Goal: Task Accomplishment & Management: Use online tool/utility

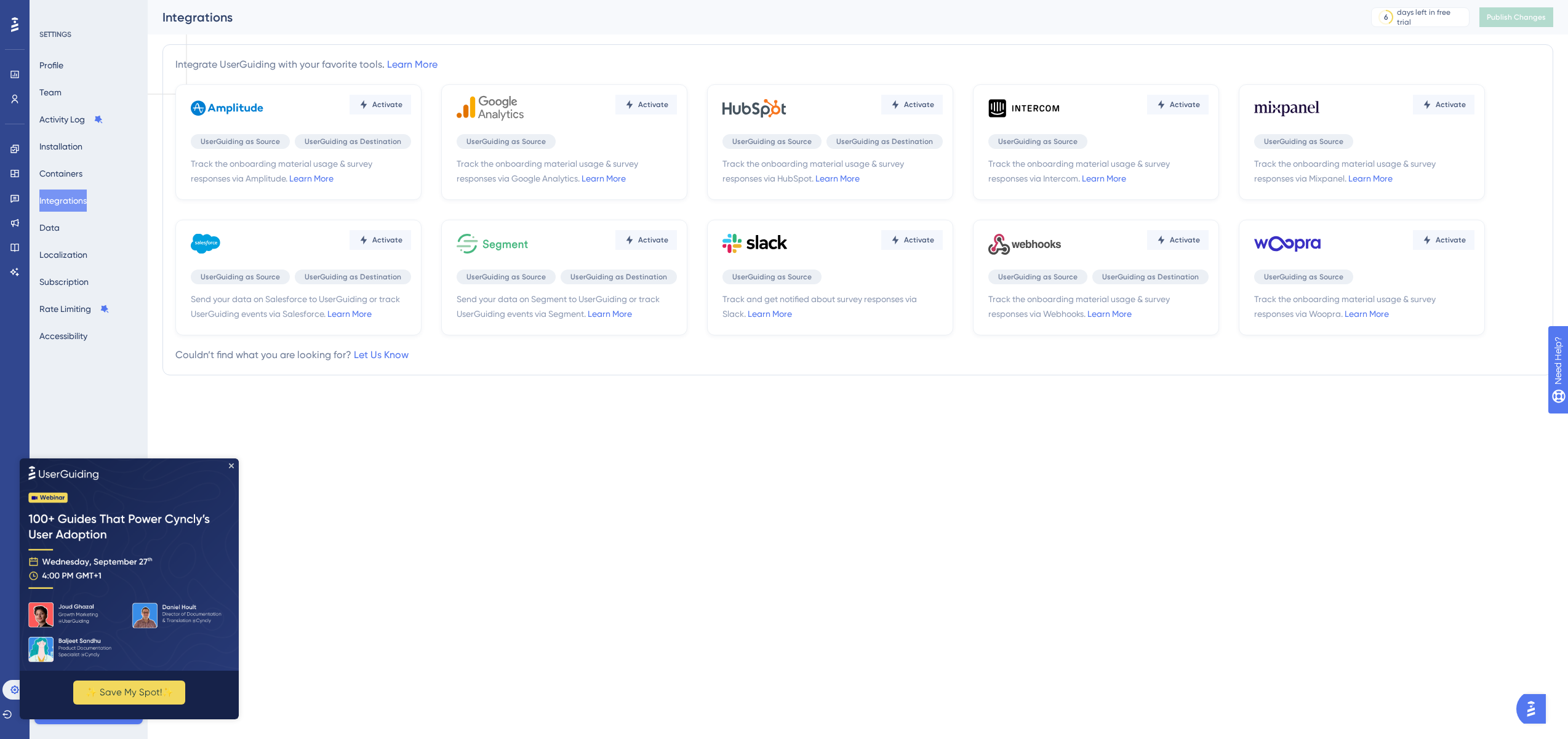
click at [747, 377] on div "Integrate UserGuiding with your favorite tools. Learn More Activate UserGuiding…" at bounding box center [857, 210] width 1391 height 351
click at [232, 472] on img at bounding box center [129, 564] width 219 height 212
click at [230, 464] on icon "Close Preview" at bounding box center [232, 465] width 5 height 5
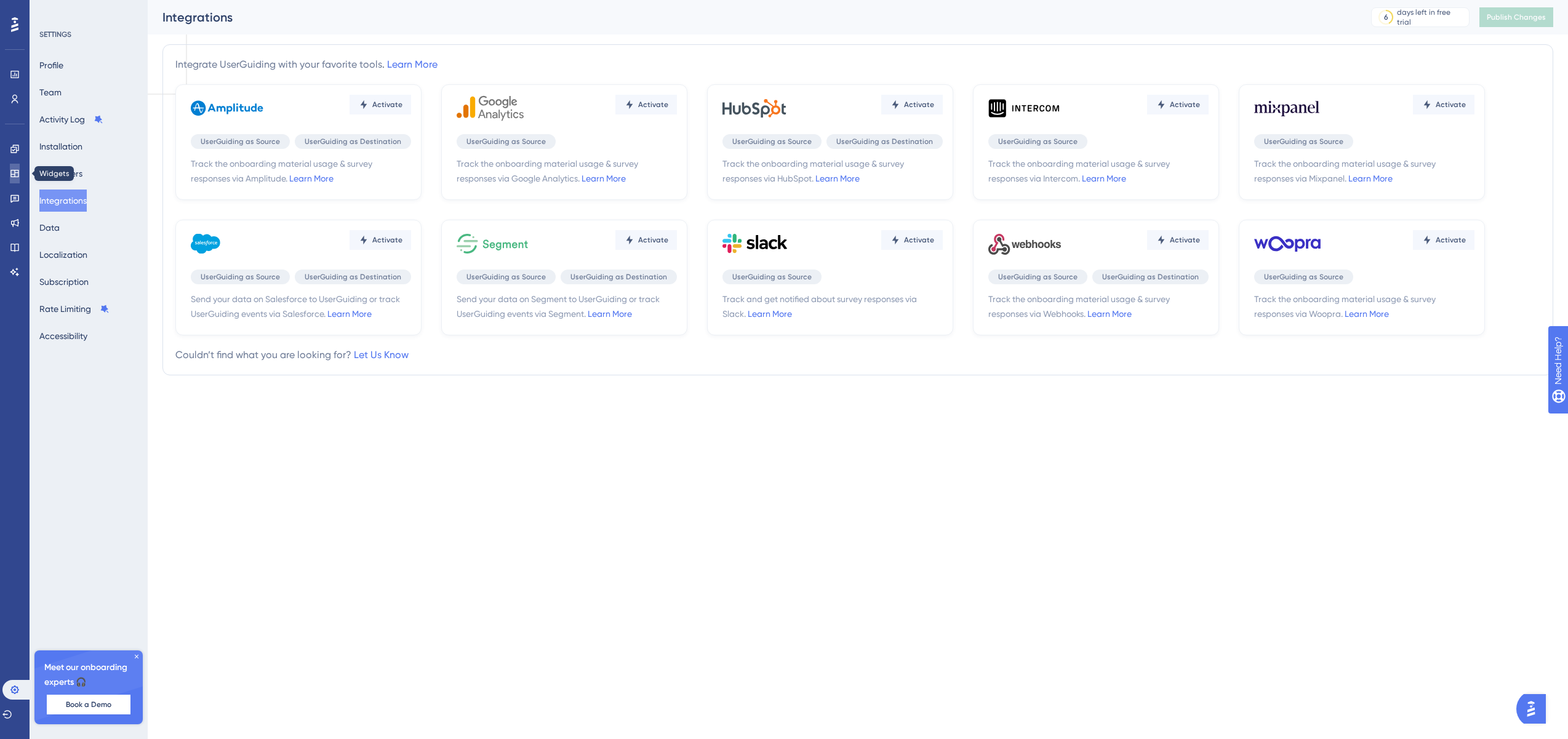
click at [12, 171] on icon at bounding box center [15, 174] width 10 height 10
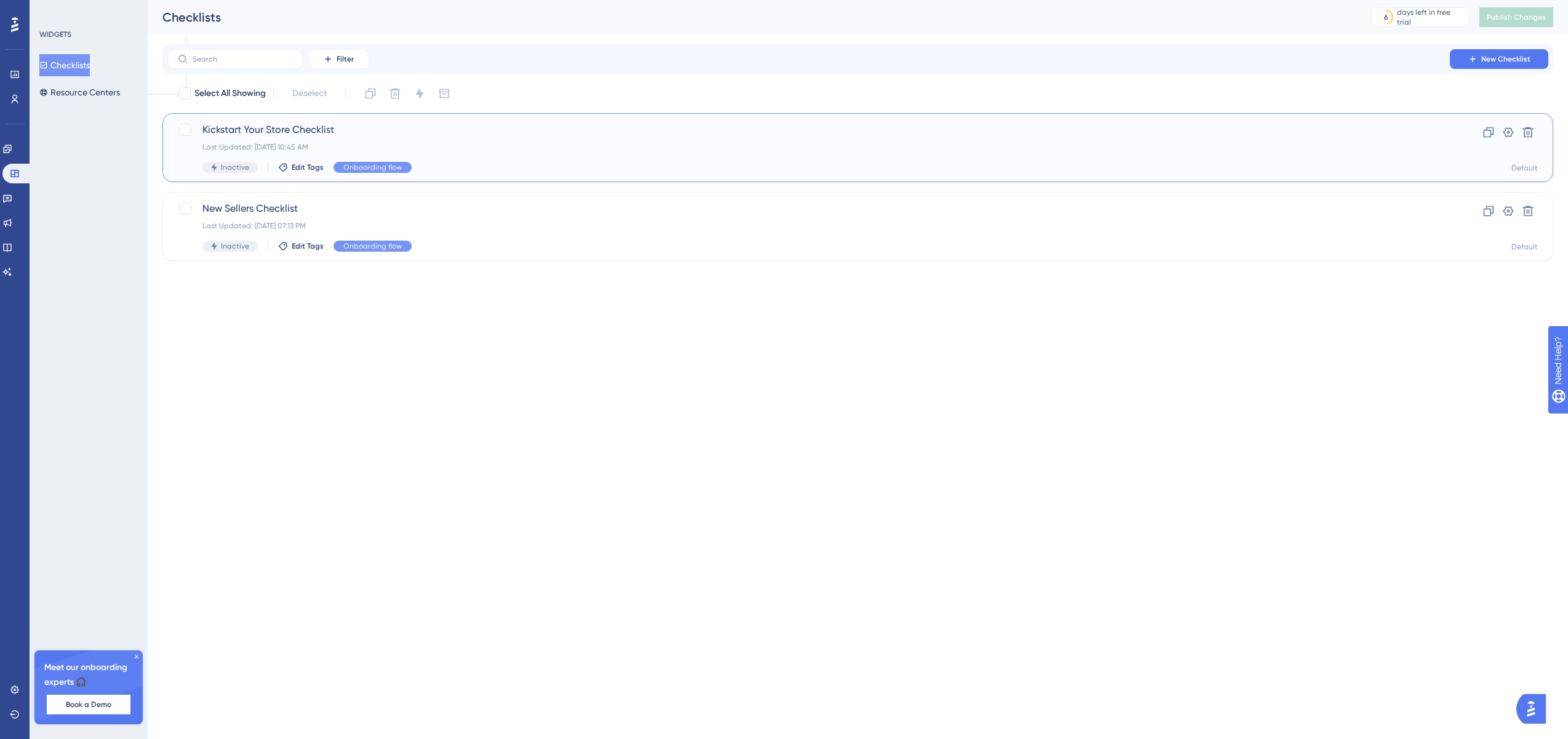
click at [389, 131] on span "Kickstart Your Store Checklist" at bounding box center [808, 130] width 1212 height 15
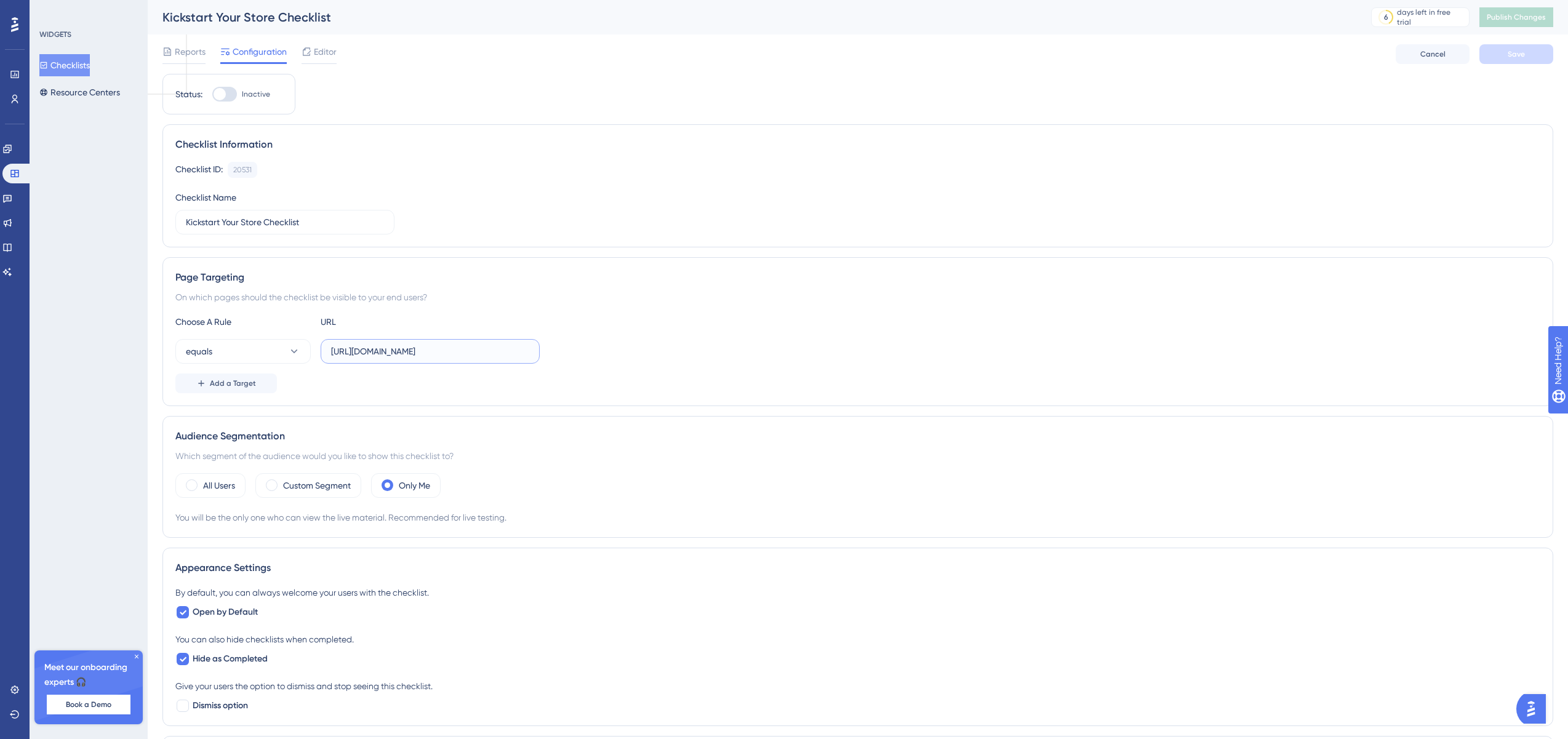
click at [485, 348] on input "[URL][DOMAIN_NAME]" at bounding box center [430, 352] width 198 height 14
click at [292, 347] on icon at bounding box center [294, 352] width 12 height 12
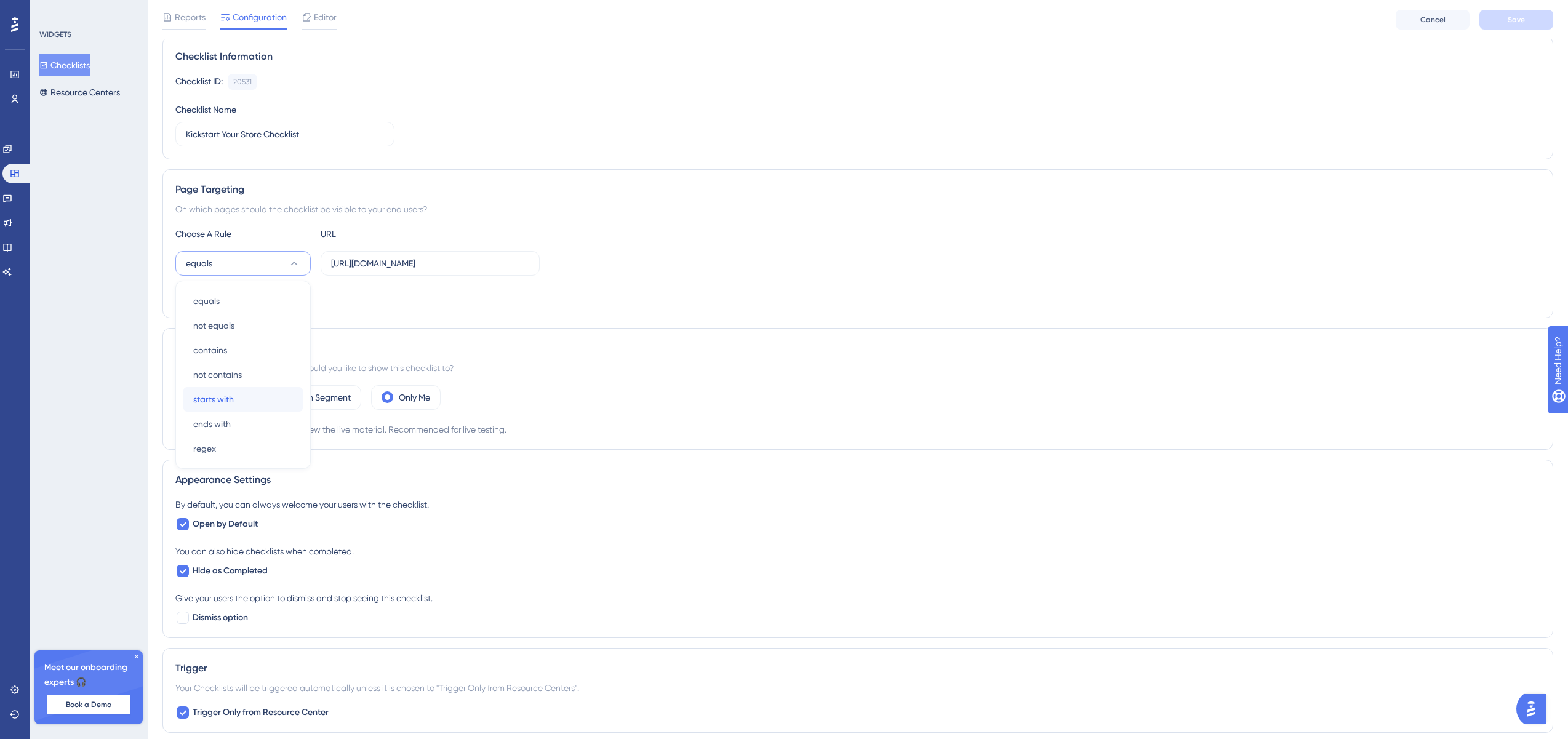
click at [253, 403] on div "starts with starts with" at bounding box center [243, 399] width 100 height 24
click at [352, 297] on div "Add a Target" at bounding box center [858, 295] width 1365 height 20
click at [192, 391] on div "All Users" at bounding box center [210, 397] width 70 height 24
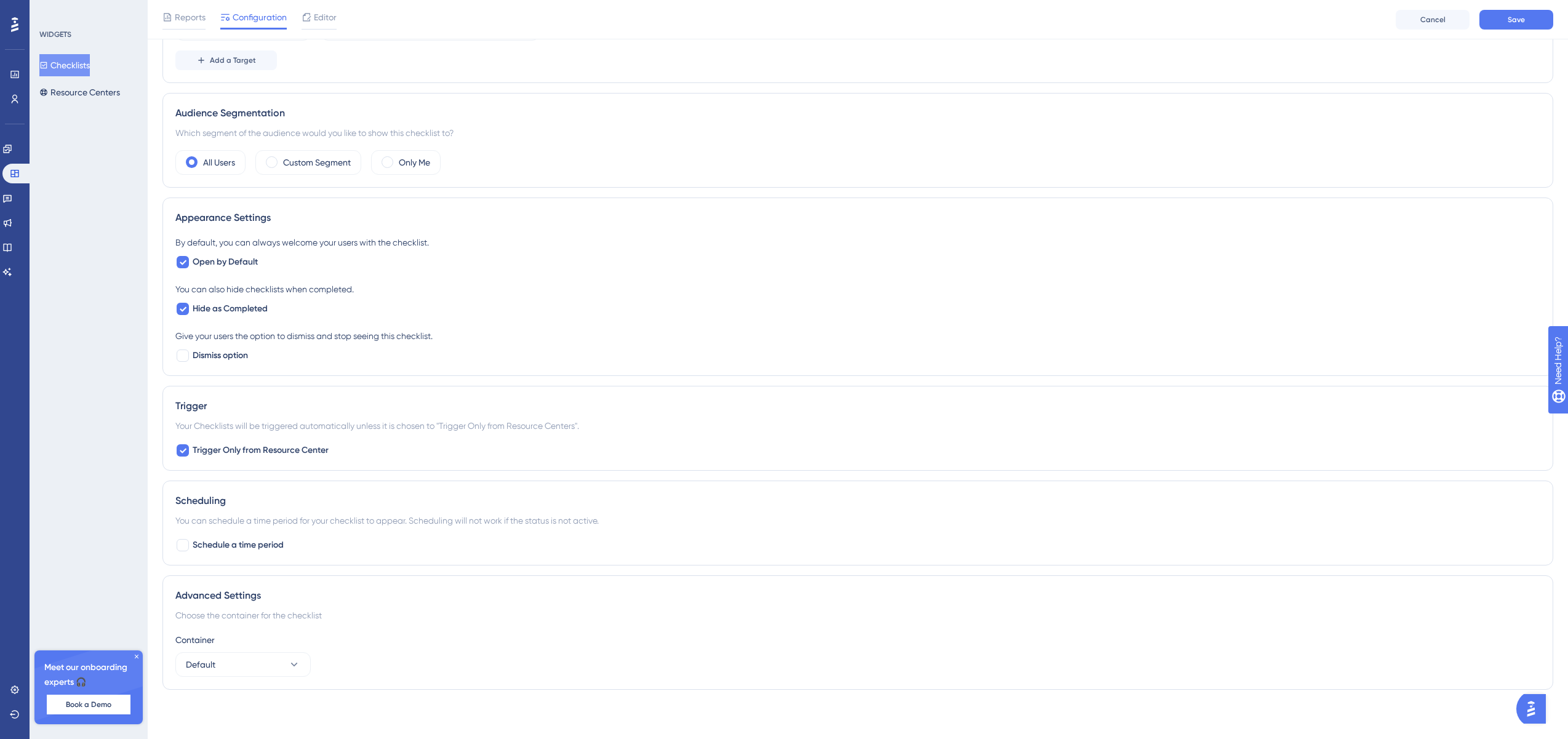
scroll to position [0, 0]
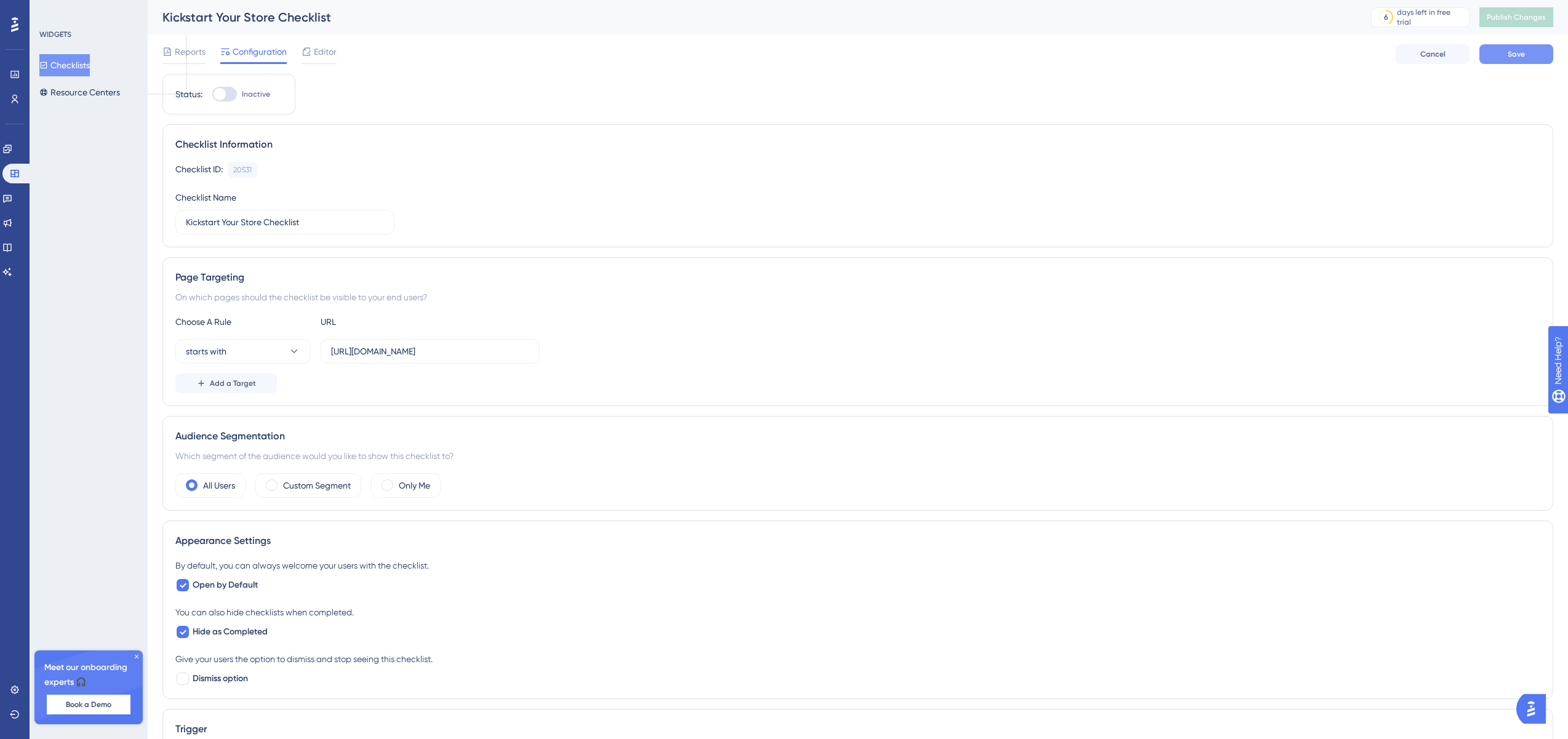
click at [1509, 54] on span "Save" at bounding box center [1516, 54] width 17 height 10
click at [294, 349] on icon at bounding box center [294, 352] width 12 height 12
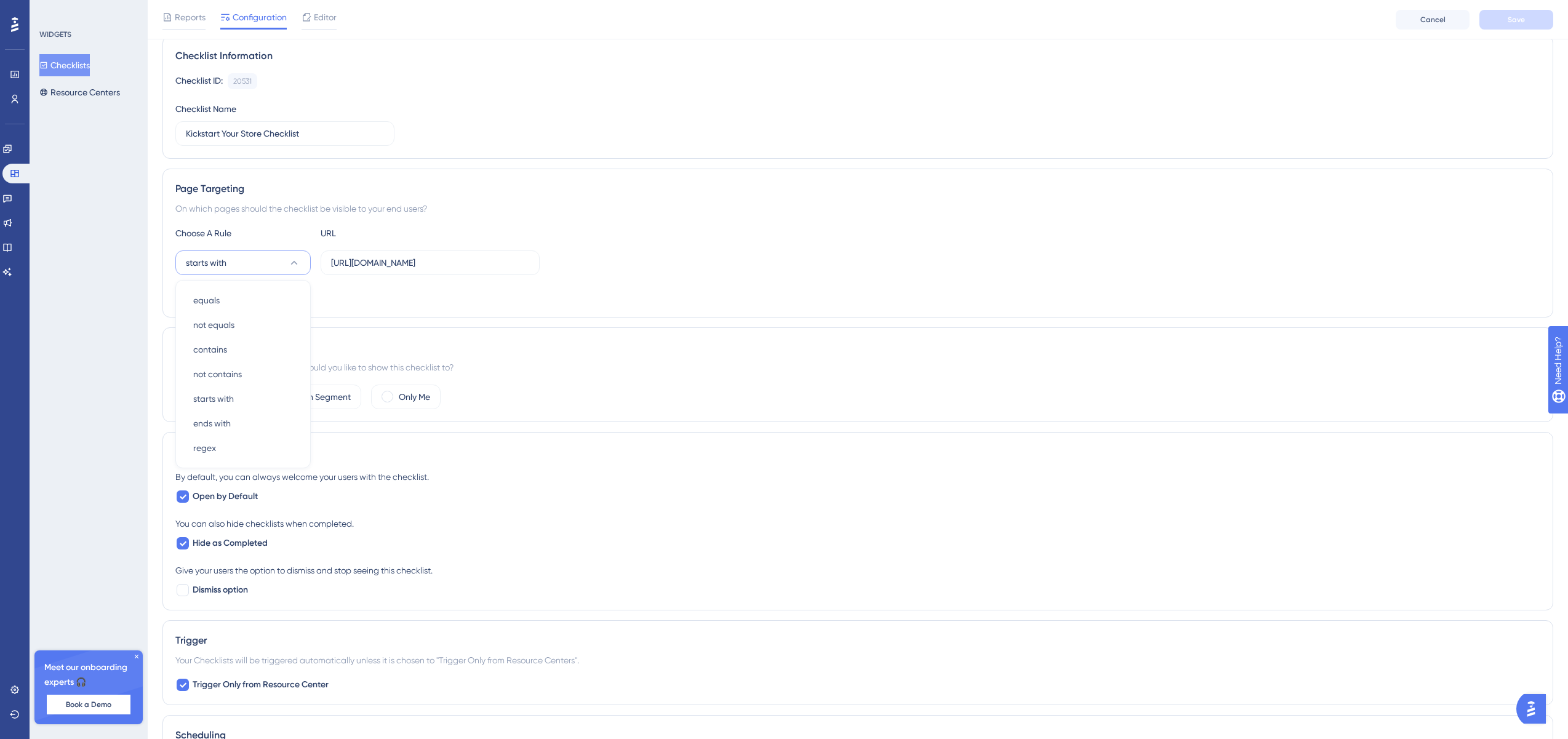
click at [392, 222] on div "Page Targeting On which pages should the checklist be visible to your end users…" at bounding box center [857, 243] width 1391 height 149
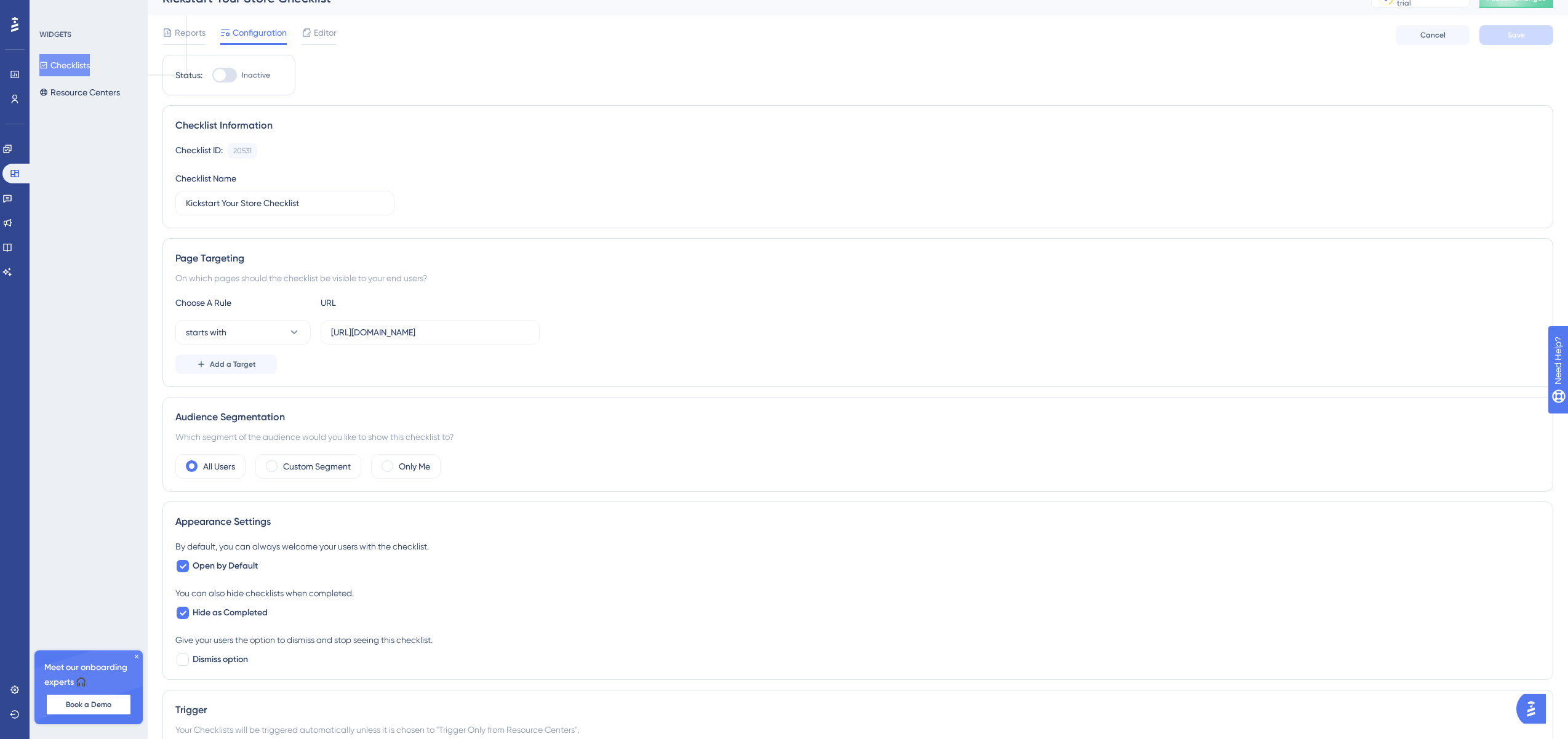
scroll to position [9, 0]
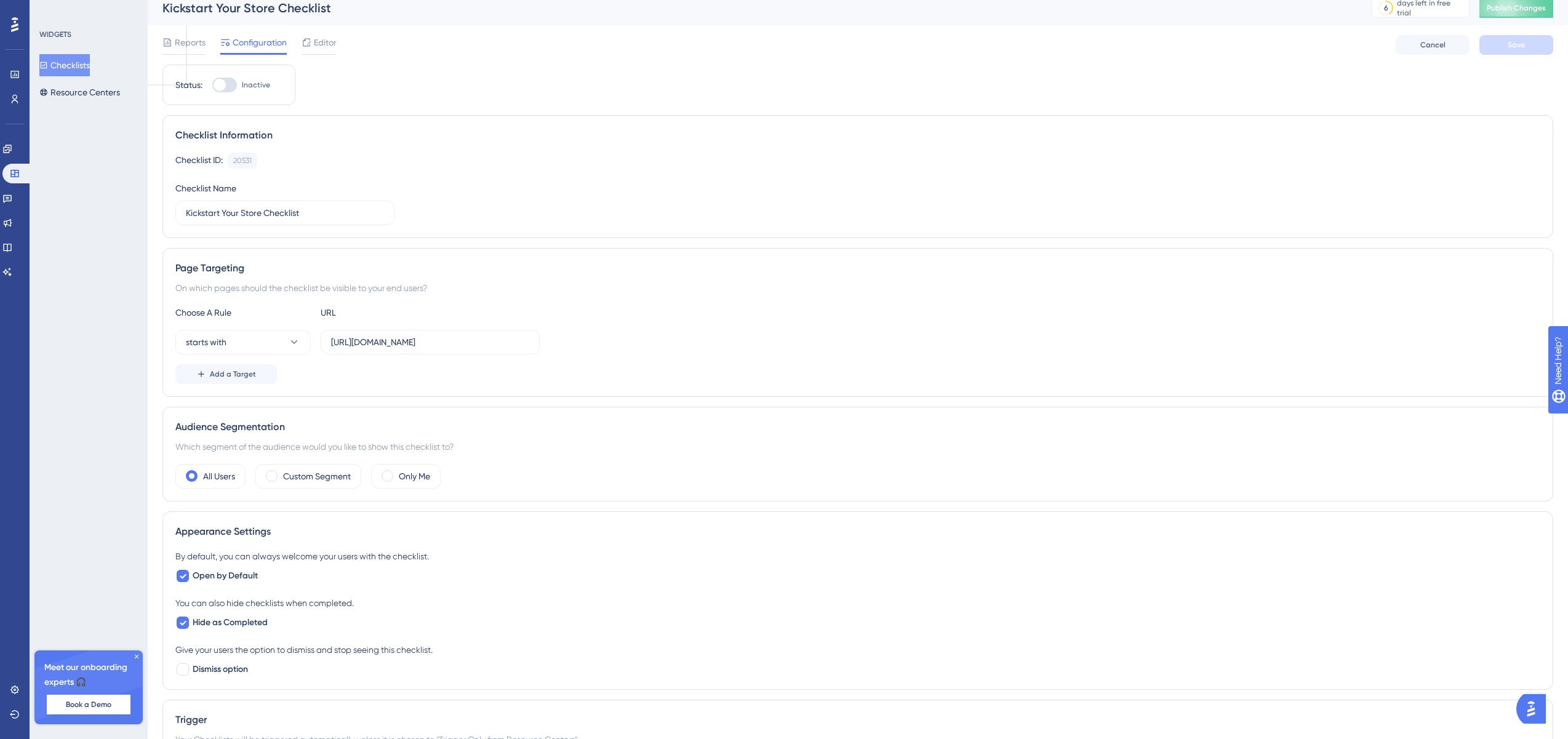
click at [219, 85] on div at bounding box center [220, 85] width 12 height 12
click at [212, 85] on input "Inactive" at bounding box center [212, 85] width 1 height 1
checkbox input "true"
click at [1512, 49] on span "Save" at bounding box center [1516, 45] width 17 height 10
click at [1531, 11] on button "Publish Changes" at bounding box center [1516, 8] width 74 height 20
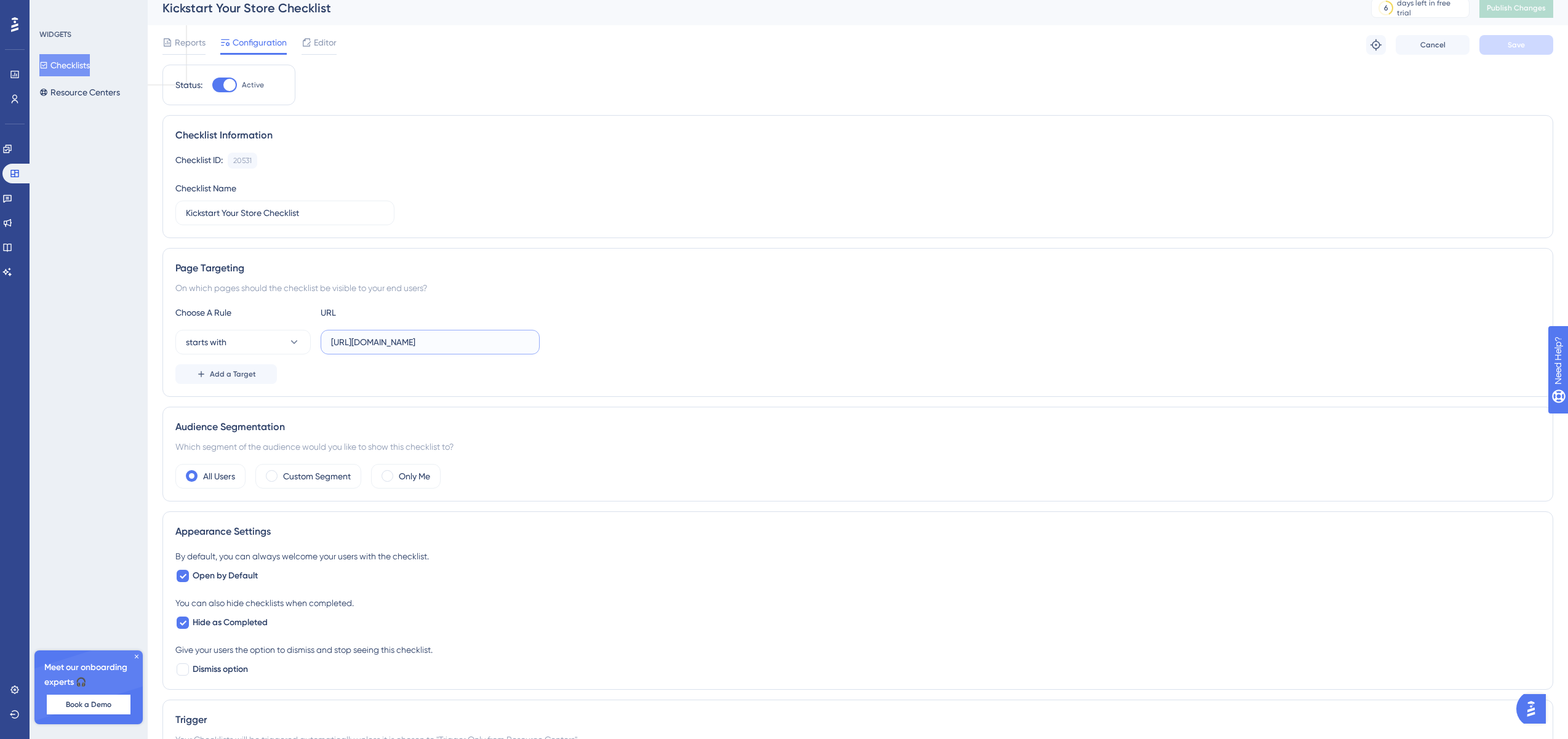
click at [503, 339] on input "[URL][DOMAIN_NAME]" at bounding box center [430, 342] width 198 height 14
click at [1374, 44] on icon at bounding box center [1376, 45] width 12 height 12
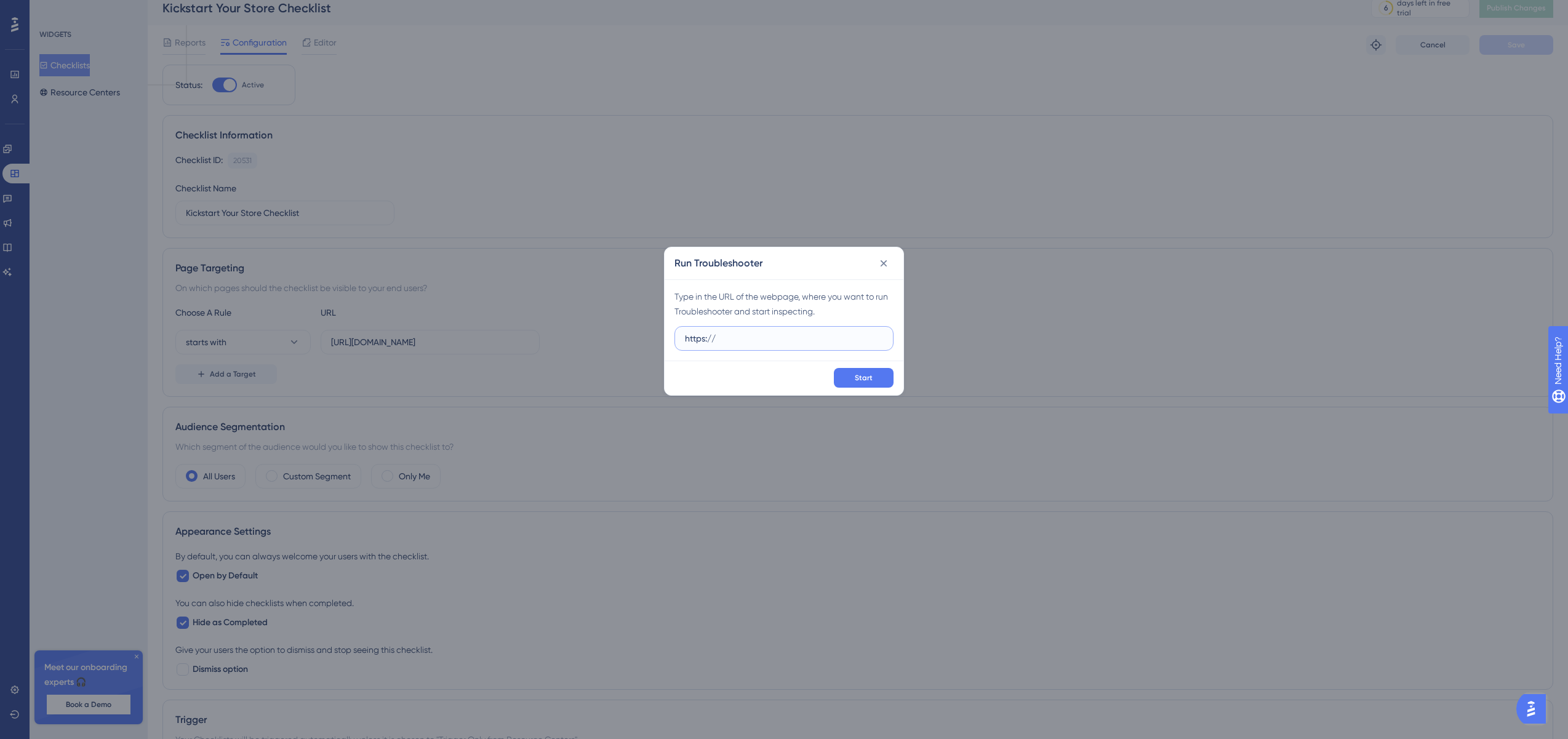
paste input "[DOMAIN_NAME]"
type input "[URL][DOMAIN_NAME]"
click at [881, 369] on button "Start" at bounding box center [864, 378] width 60 height 20
click at [881, 264] on icon at bounding box center [884, 264] width 12 height 12
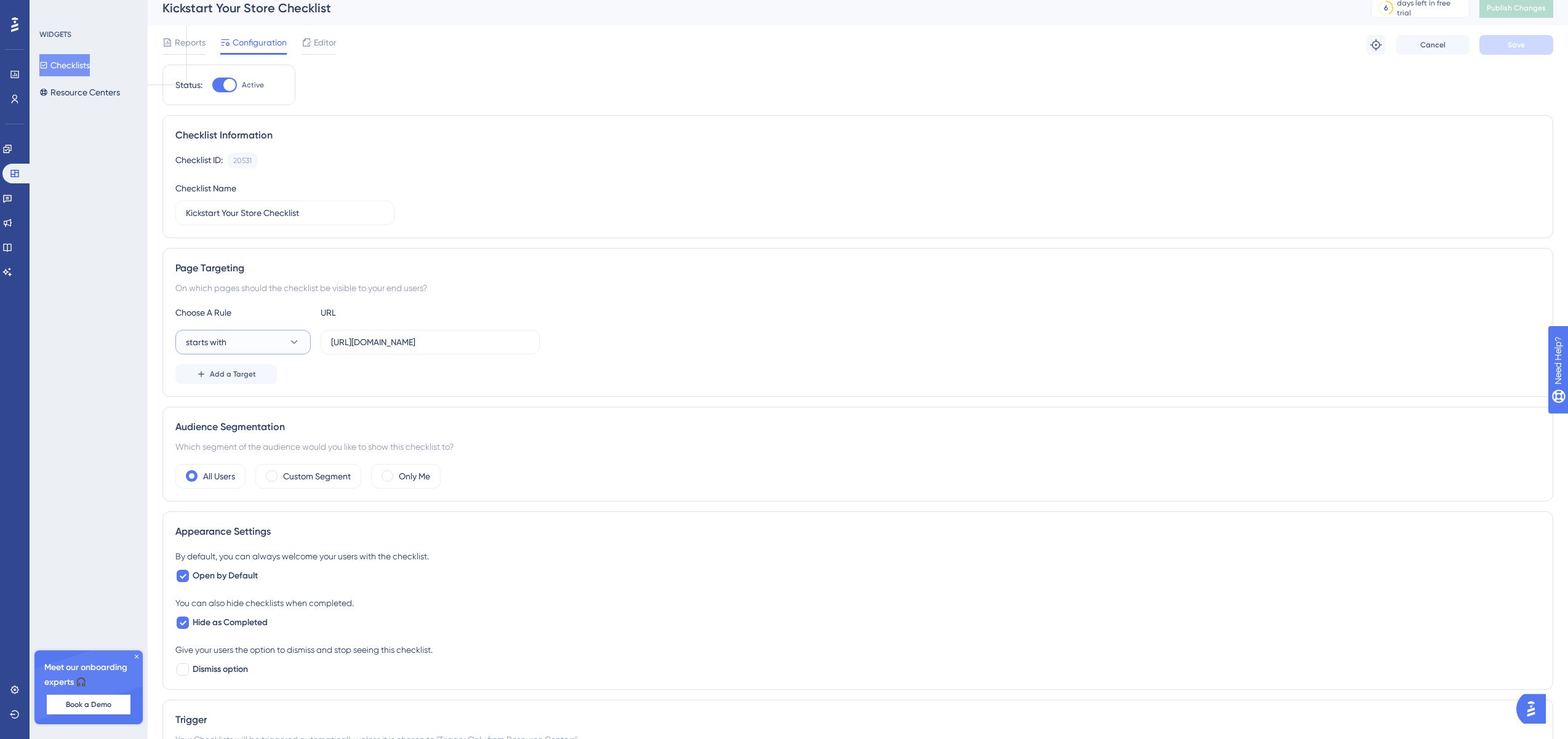
click at [293, 334] on button "starts with" at bounding box center [243, 342] width 136 height 24
click at [297, 302] on div "Page Targeting On which pages should the checklist be visible to your end users…" at bounding box center [857, 322] width 1391 height 149
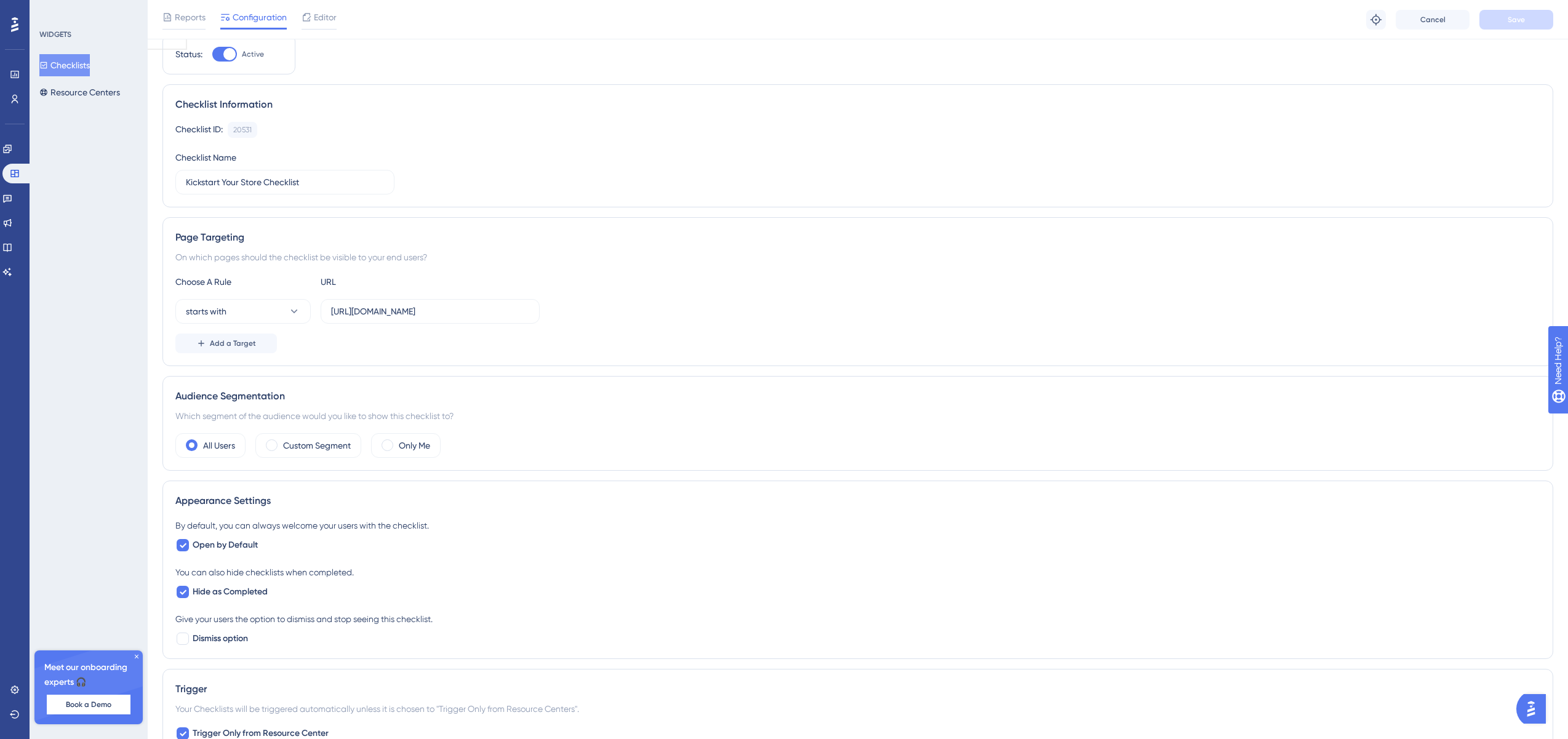
scroll to position [44, 0]
click at [263, 593] on span "Hide as Completed" at bounding box center [230, 593] width 75 height 15
checkbox input "false"
click at [1510, 24] on button "Save" at bounding box center [1516, 20] width 74 height 20
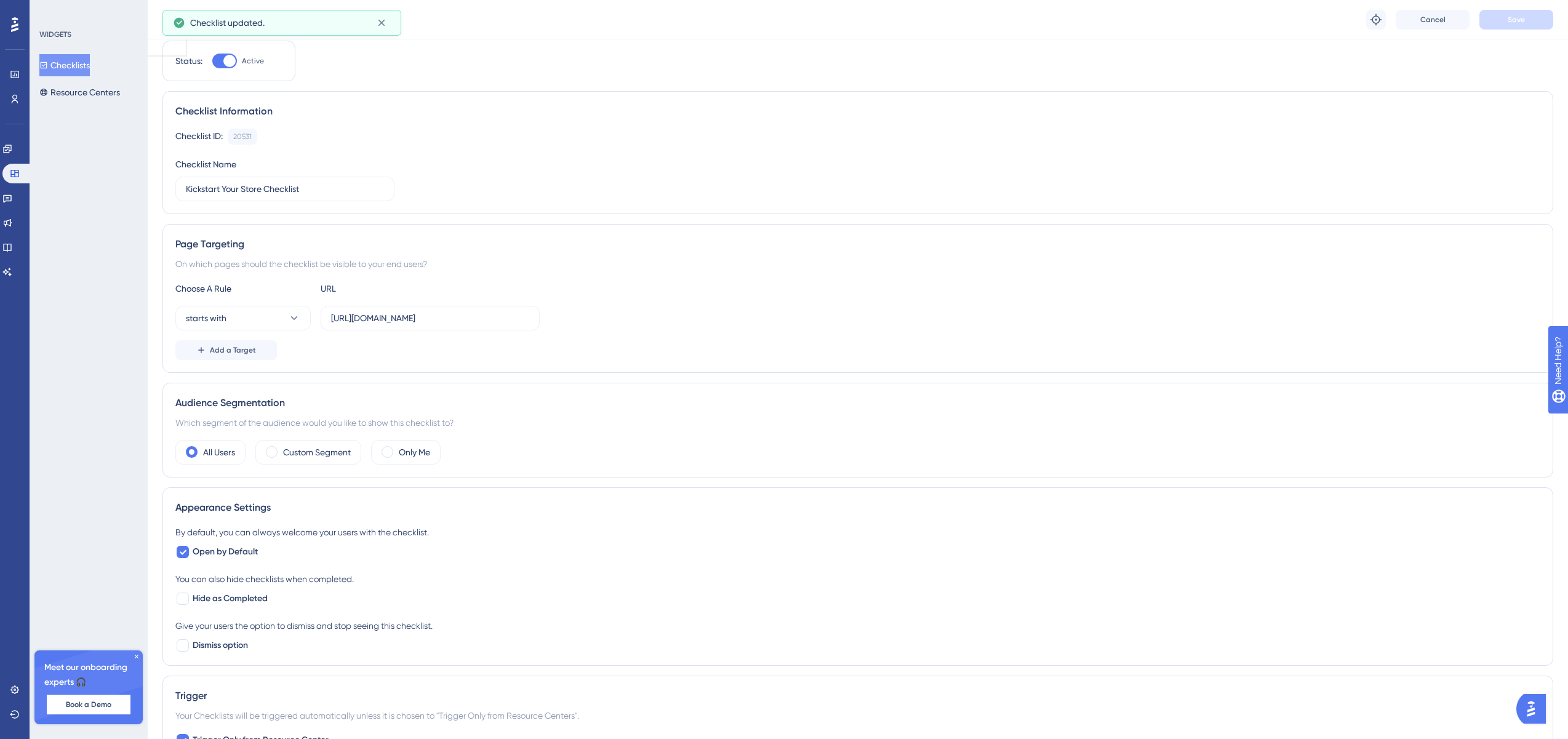
scroll to position [0, 0]
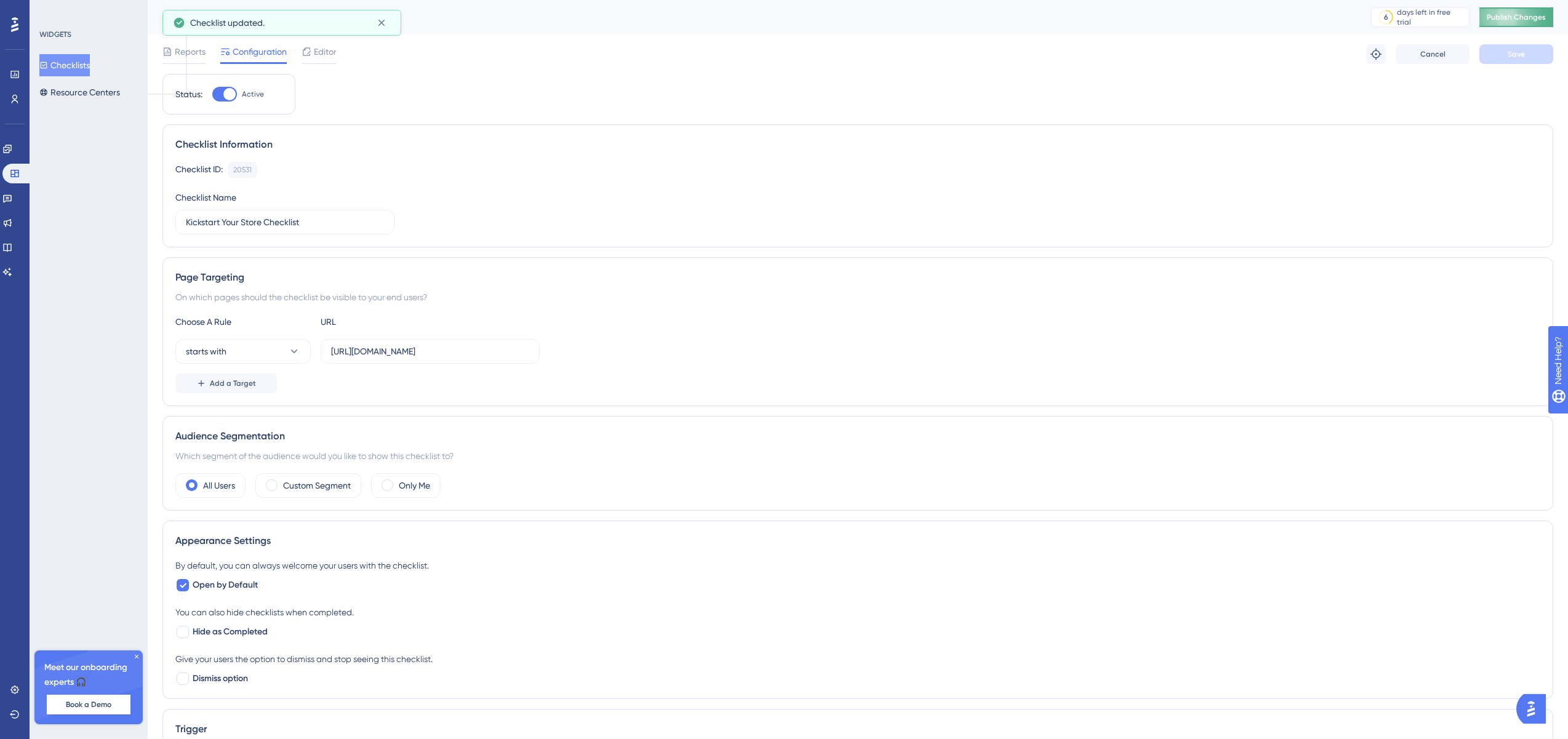
click at [1512, 18] on span "Publish Changes" at bounding box center [1516, 17] width 59 height 10
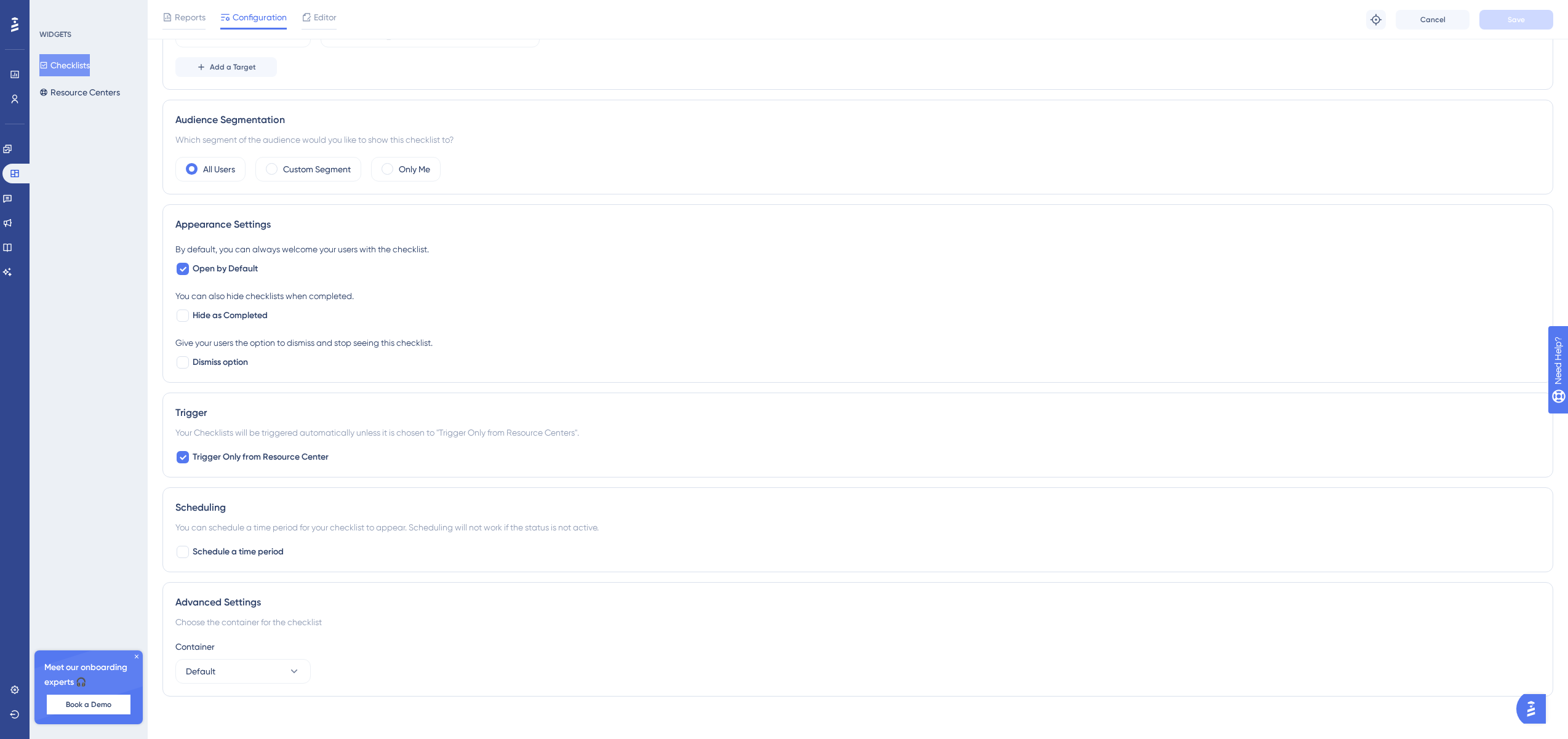
scroll to position [328, 0]
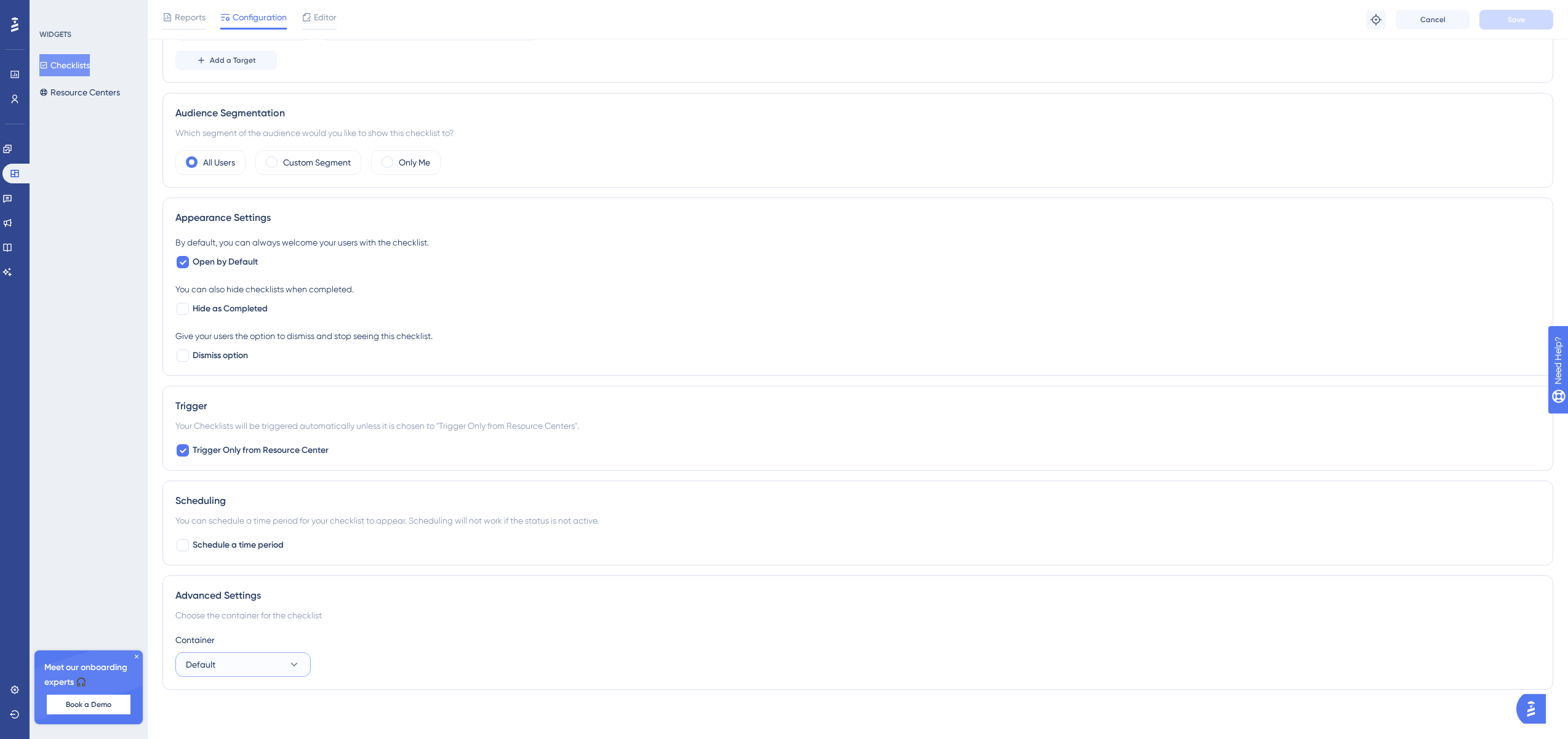
click at [282, 670] on button "Default" at bounding box center [243, 665] width 136 height 24
click at [296, 665] on icon at bounding box center [294, 665] width 7 height 4
click at [327, 516] on div "You can schedule a time period for your checklist to appear. Scheduling will no…" at bounding box center [858, 521] width 1365 height 15
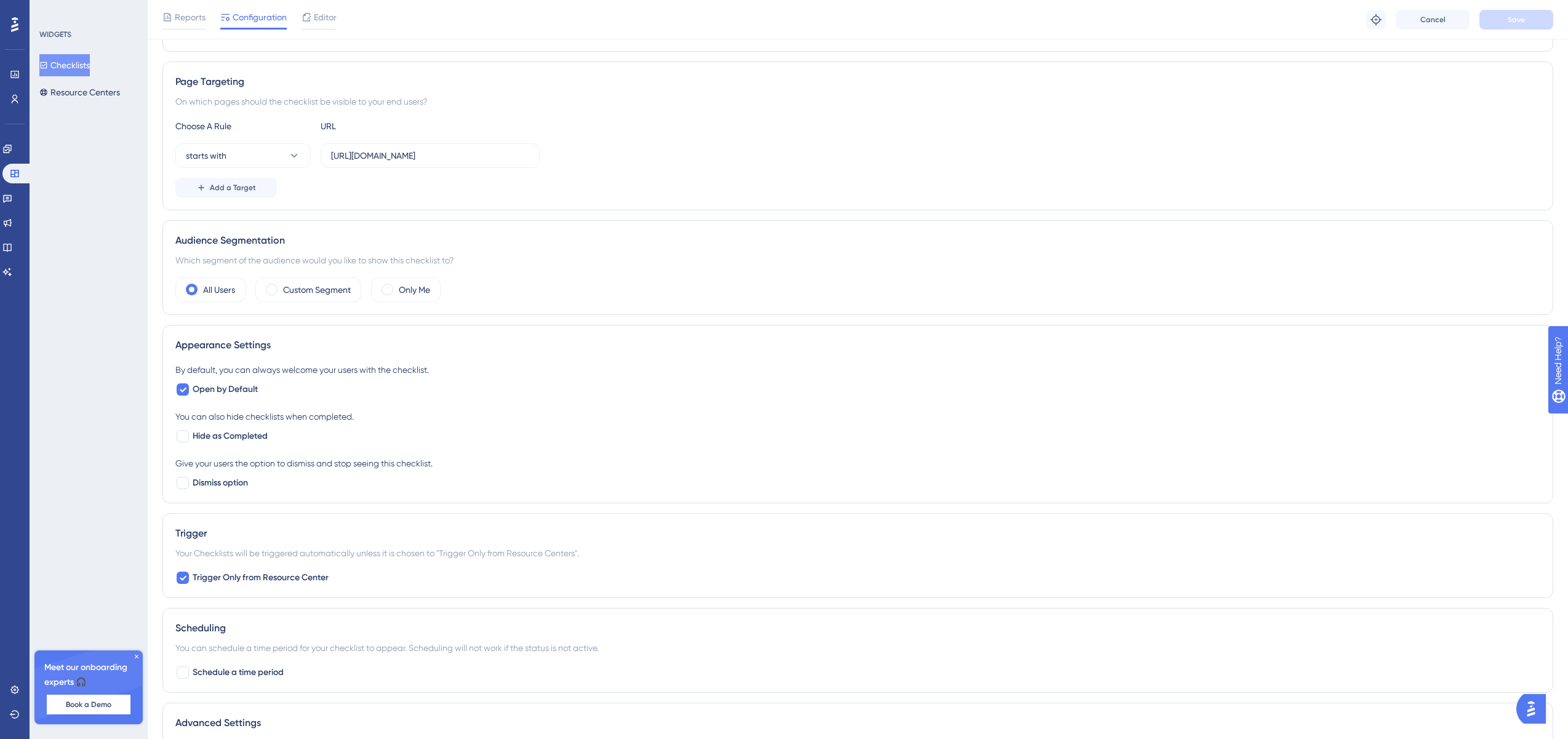
scroll to position [0, 0]
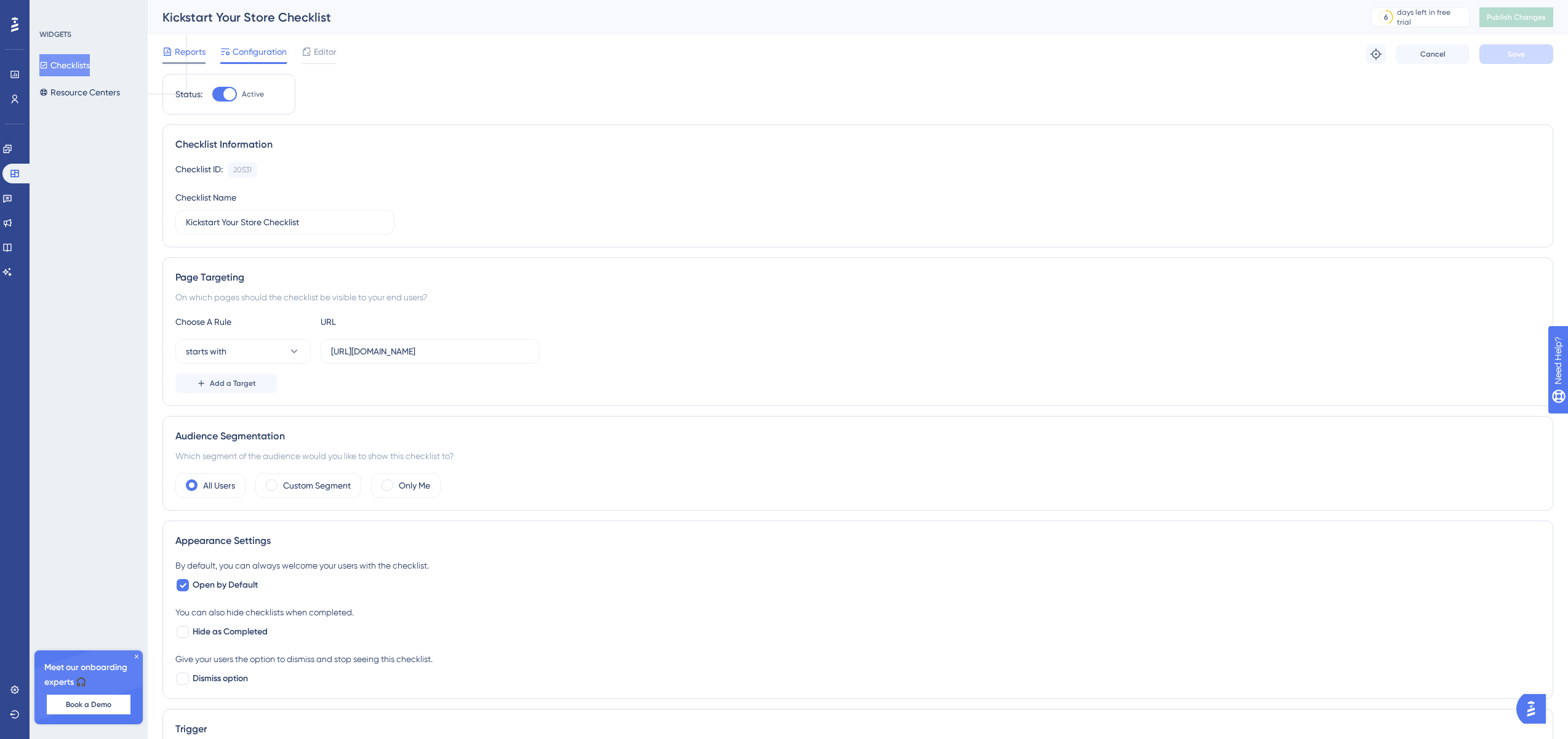
click at [201, 52] on span "Reports" at bounding box center [190, 52] width 31 height 15
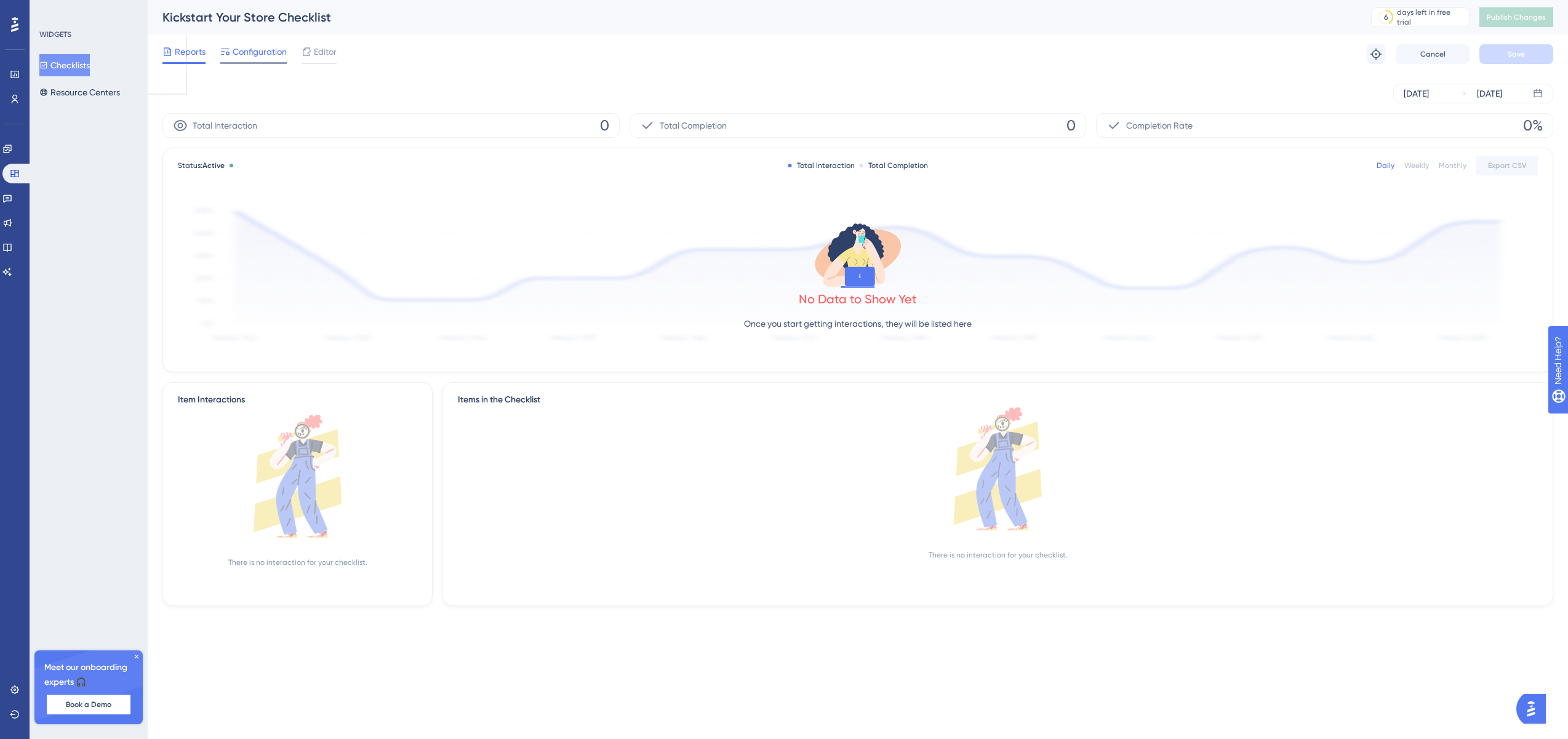
click at [229, 50] on icon at bounding box center [225, 52] width 10 height 10
